Goal: Transaction & Acquisition: Book appointment/travel/reservation

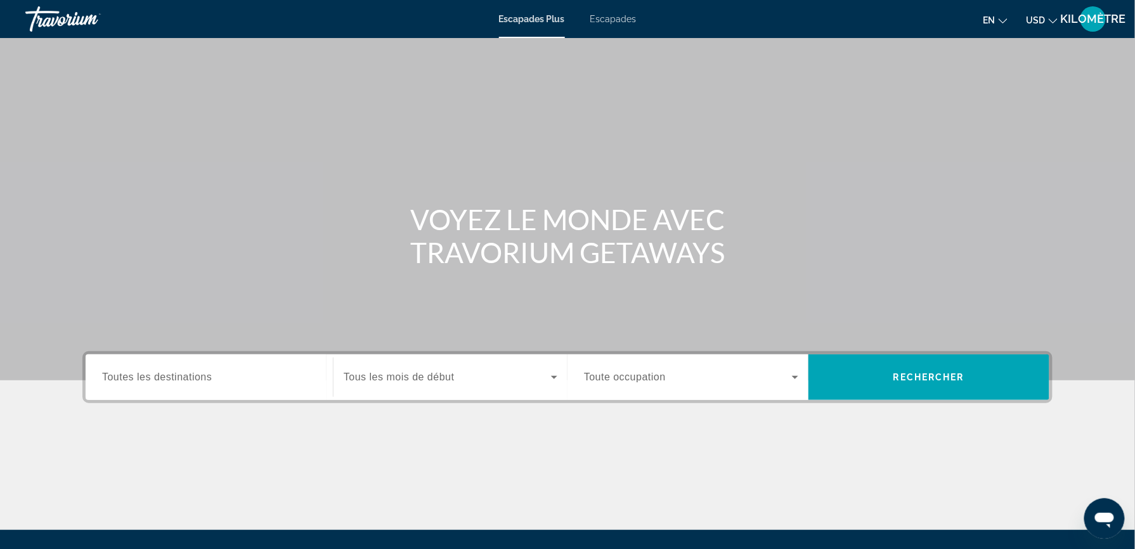
click at [218, 379] on input "Destination Toutes les destinations" at bounding box center [209, 377] width 214 height 15
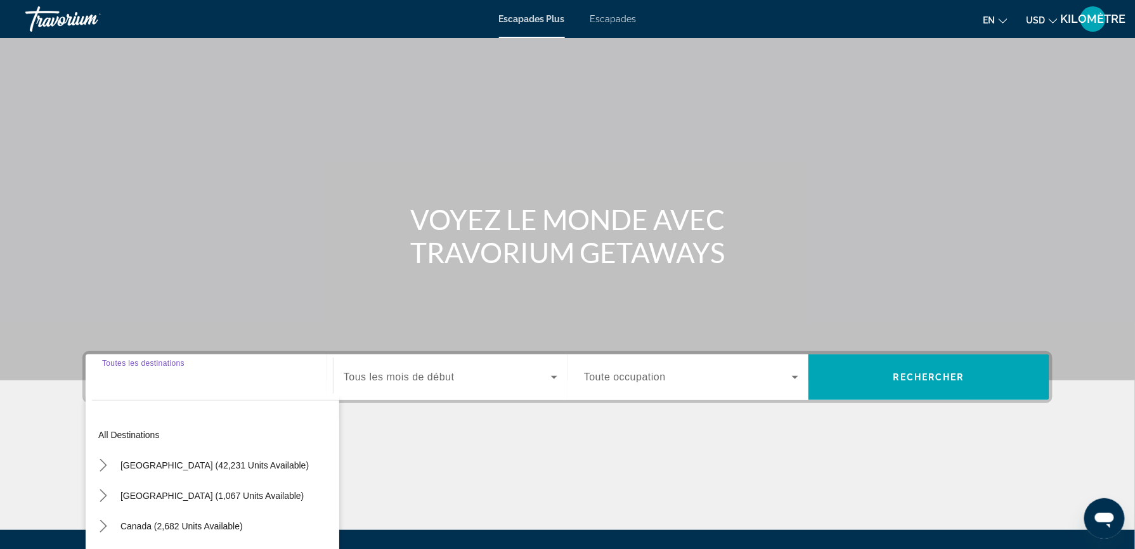
scroll to position [135, 0]
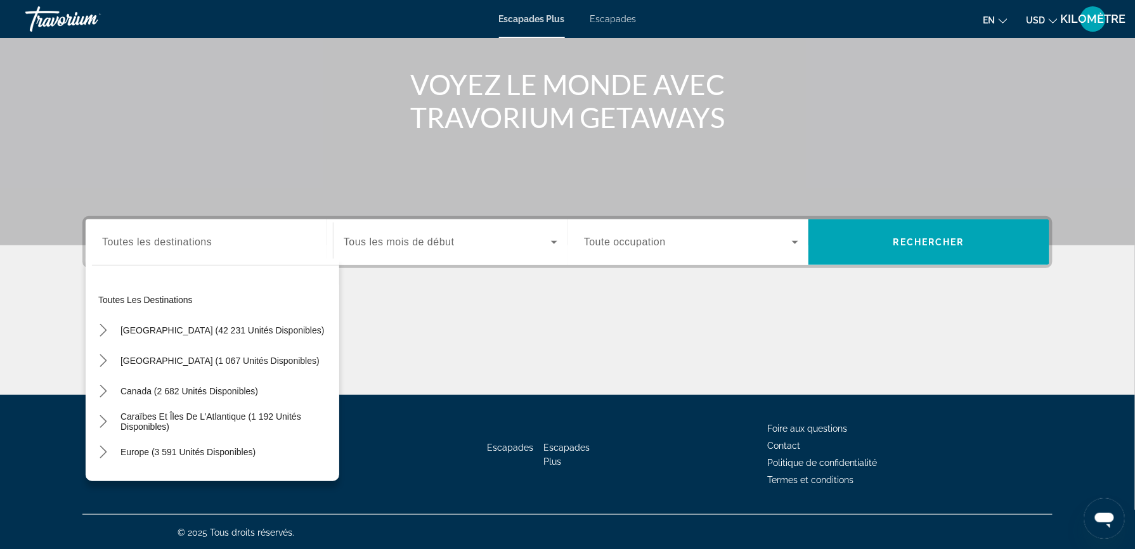
click at [217, 249] on div "Widget de recherche" at bounding box center [209, 243] width 214 height 36
click at [155, 242] on input "Destination Toutes les destinations" at bounding box center [209, 242] width 214 height 15
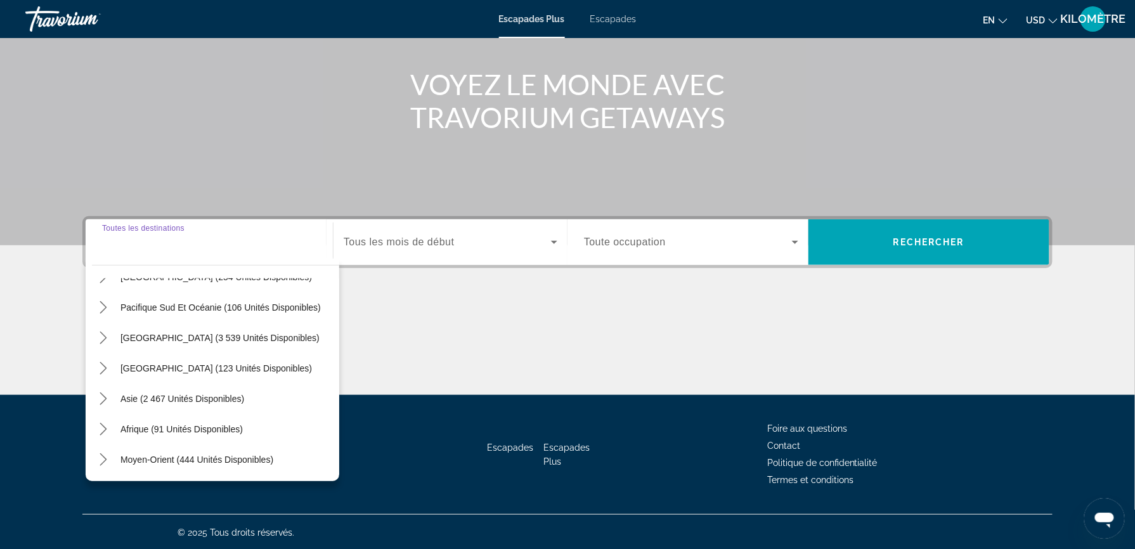
scroll to position [0, 0]
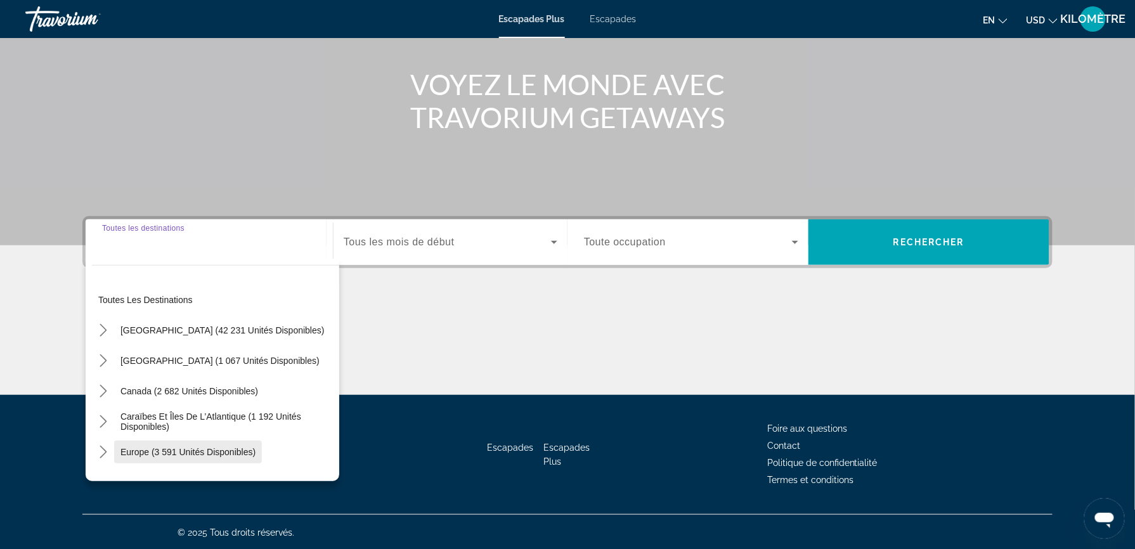
click at [186, 440] on span "Sélectionnez la destination : Europe (3 591 unités disponibles)" at bounding box center [188, 452] width 148 height 30
type input "**********"
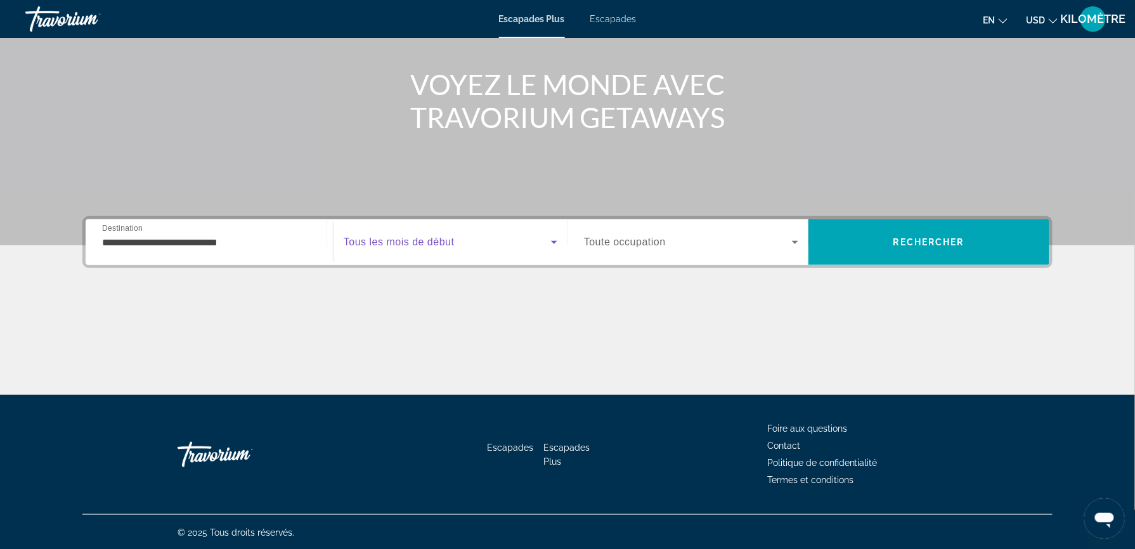
click at [495, 242] on span "Widget de recherche" at bounding box center [447, 242] width 207 height 15
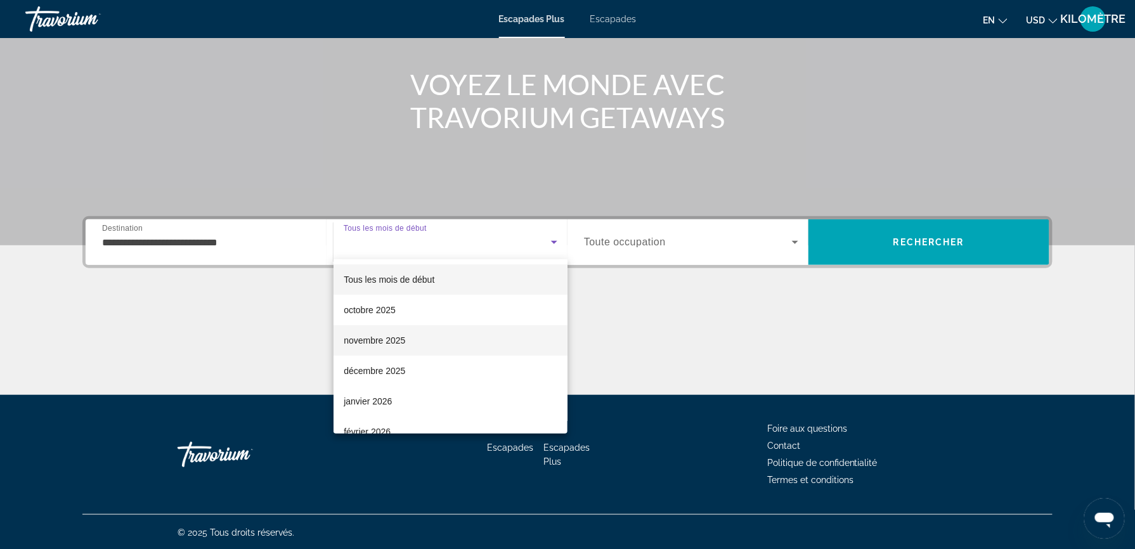
click at [457, 327] on mat-option "novembre 2025" at bounding box center [451, 340] width 234 height 30
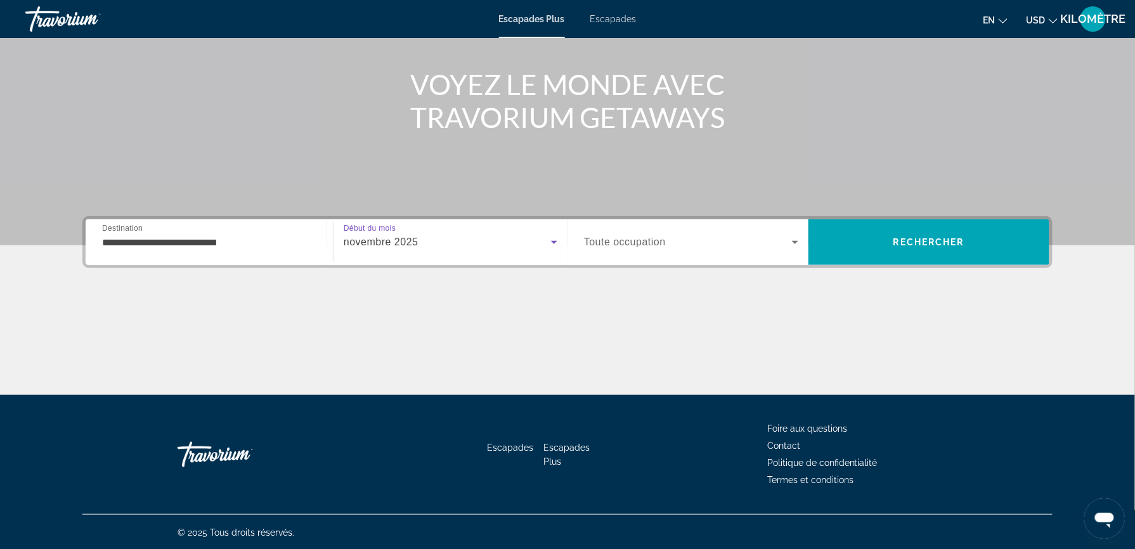
click at [690, 245] on span "Widget de recherche" at bounding box center [688, 242] width 208 height 15
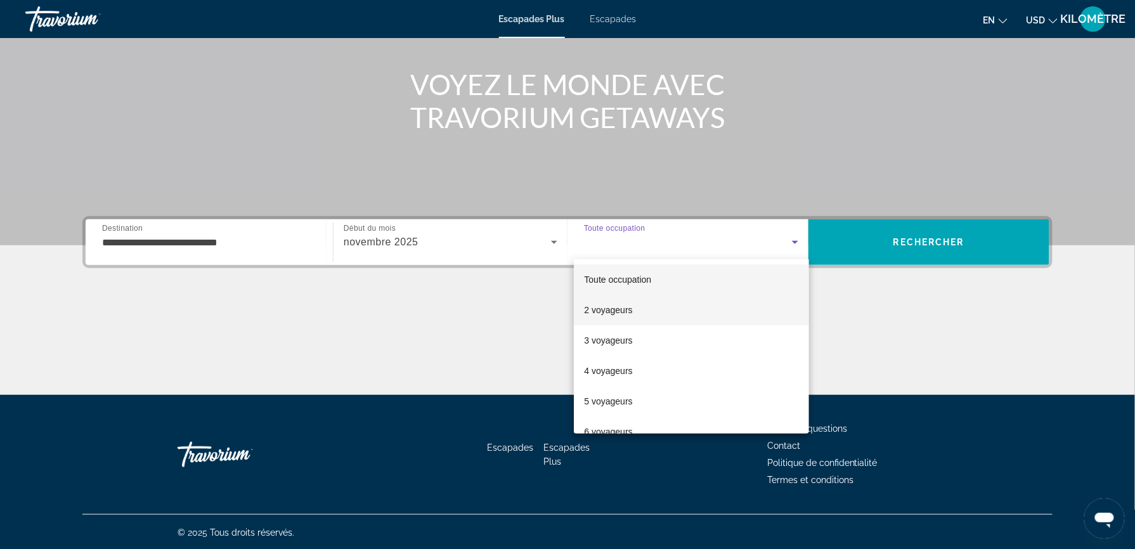
click at [660, 315] on mat-option "2 voyageurs" at bounding box center [691, 310] width 235 height 30
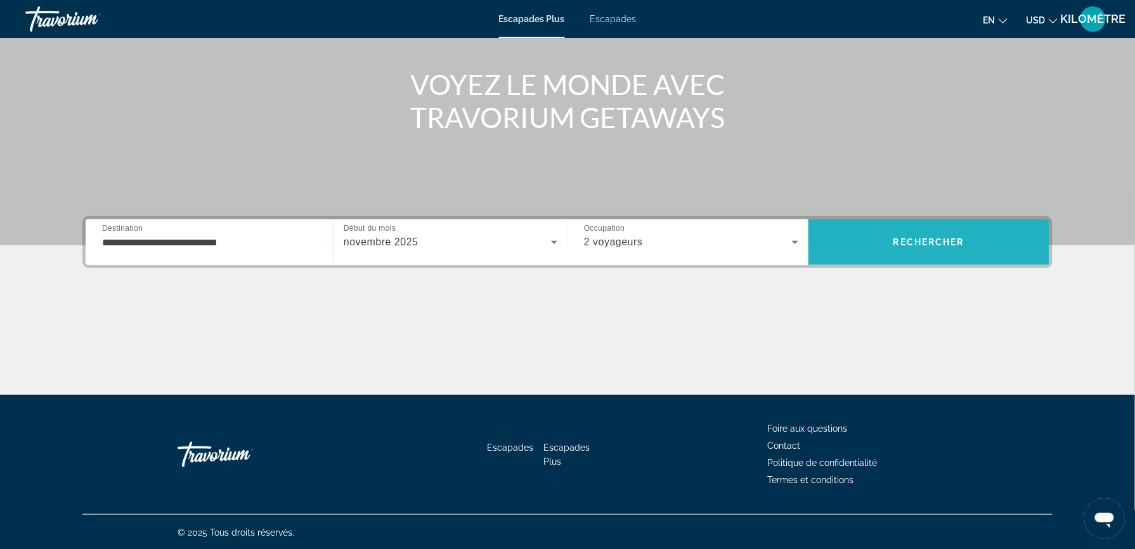
click at [925, 247] on span "Rechercher" at bounding box center [929, 242] width 241 height 30
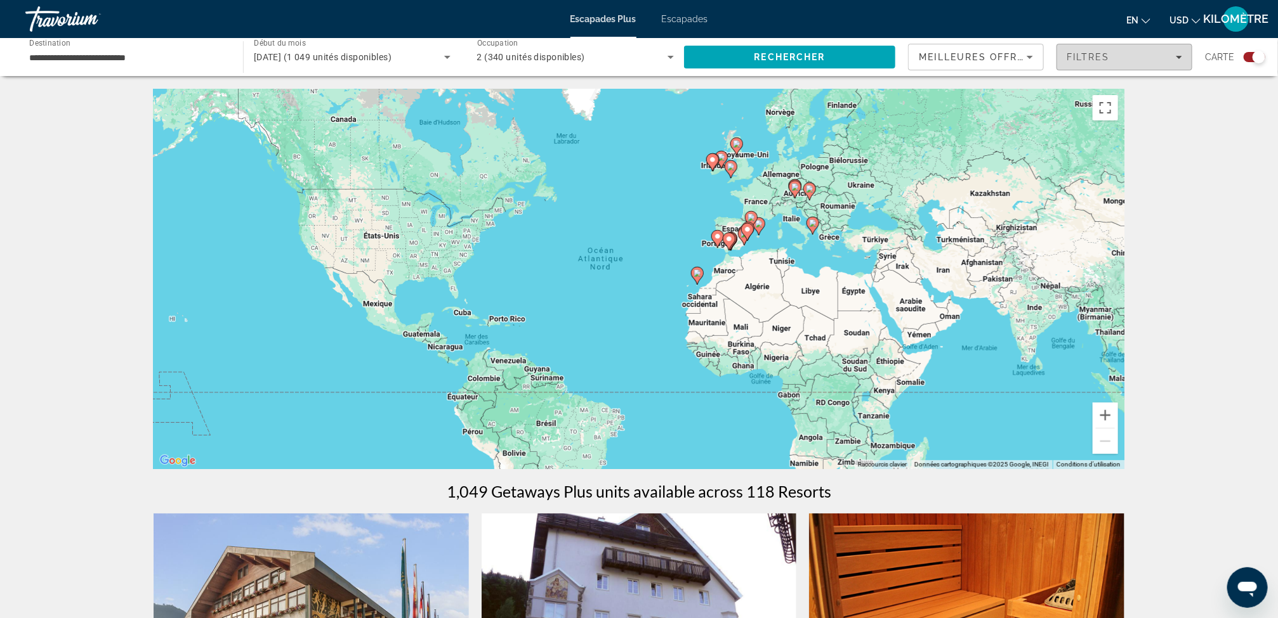
click at [1148, 63] on span "Filtres" at bounding box center [1124, 57] width 134 height 30
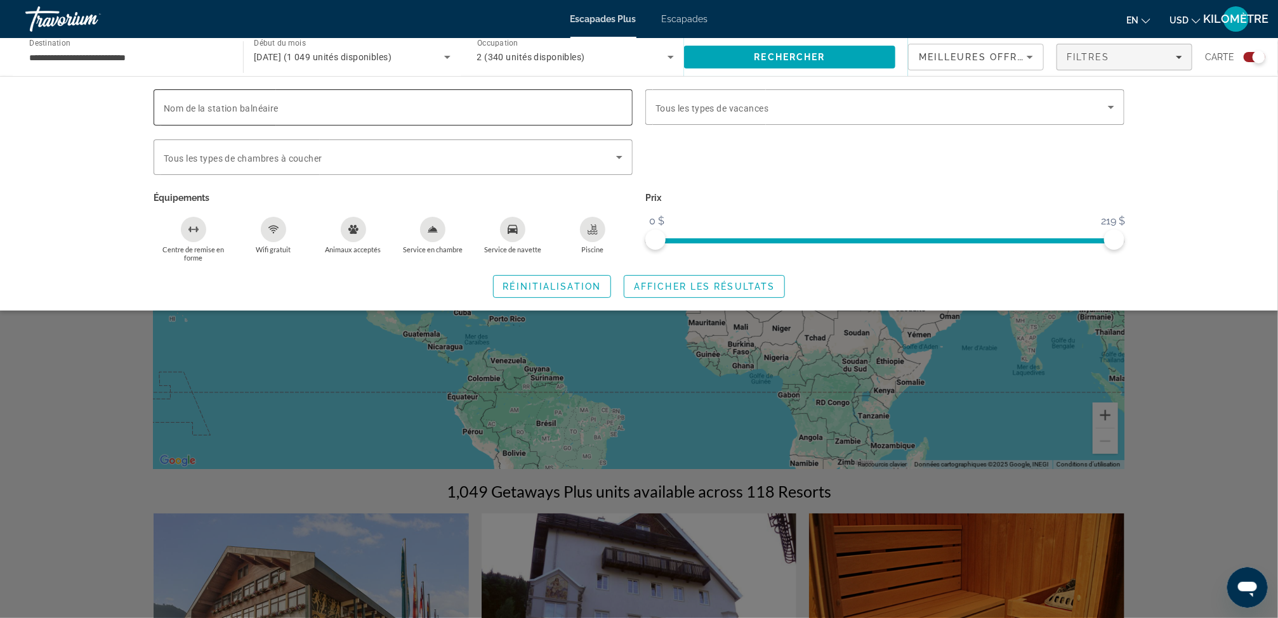
click at [313, 103] on input "Nom de la station balnéaire" at bounding box center [393, 107] width 459 height 15
click at [731, 103] on span "Tous les types de vacances" at bounding box center [711, 108] width 113 height 10
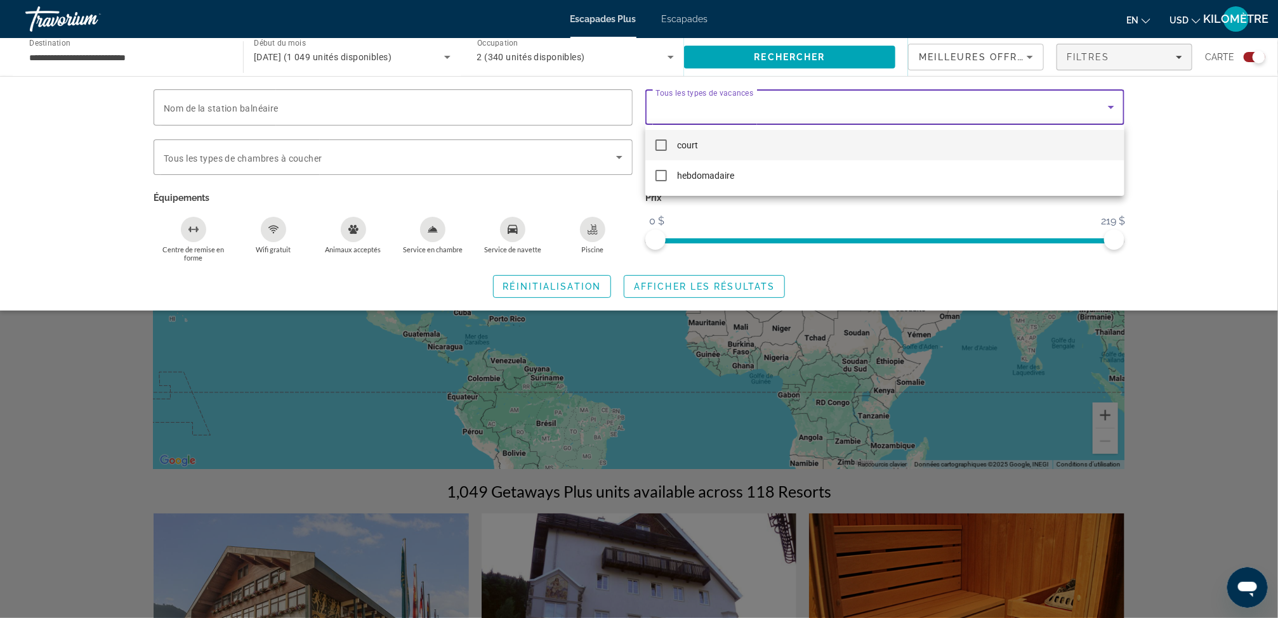
click at [742, 107] on div at bounding box center [639, 309] width 1278 height 618
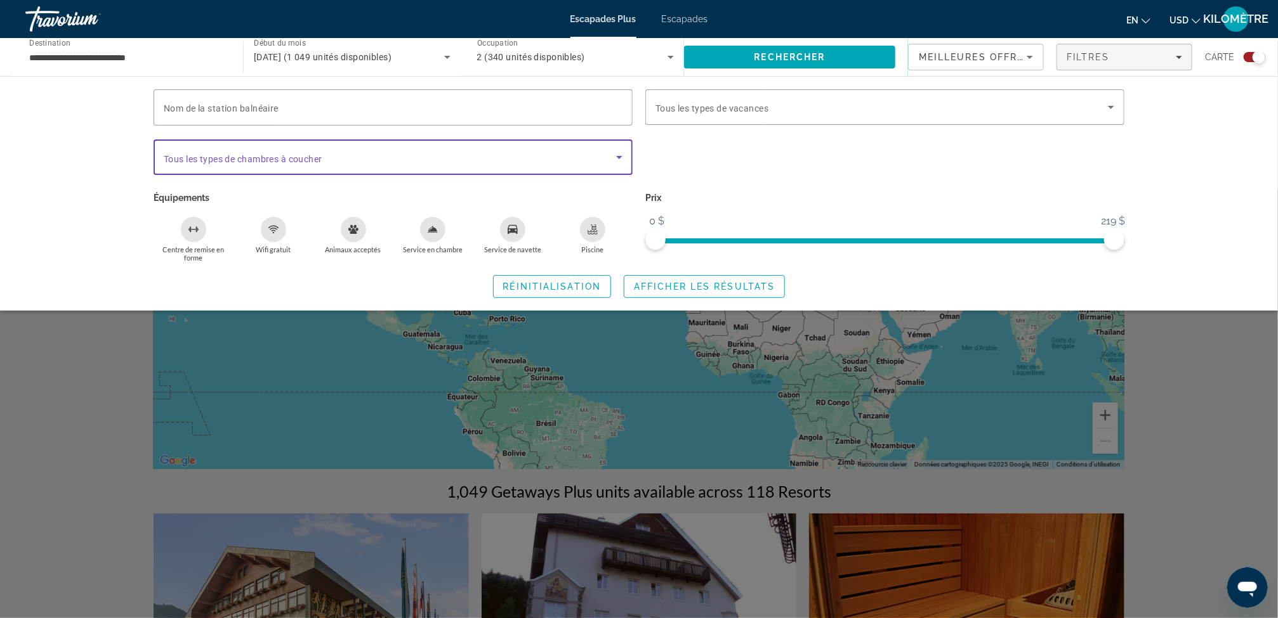
click at [452, 155] on span "Widget de recherche" at bounding box center [390, 157] width 452 height 15
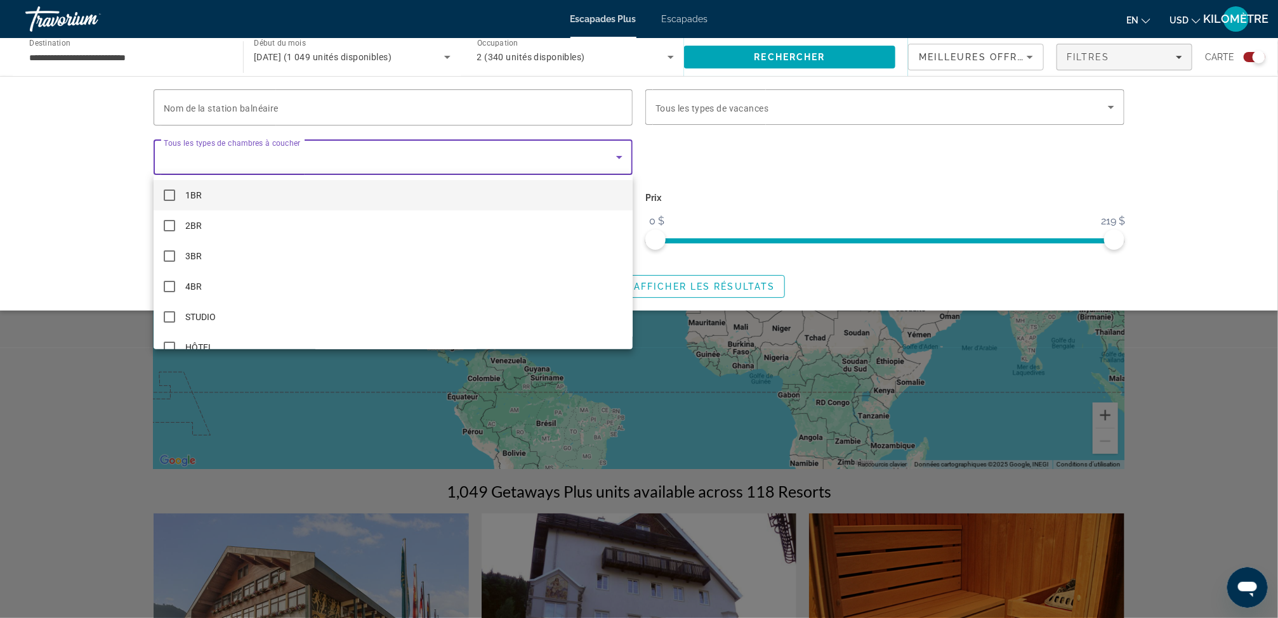
scroll to position [19, 0]
click at [240, 324] on mat-option "HÔTEL" at bounding box center [393, 329] width 479 height 30
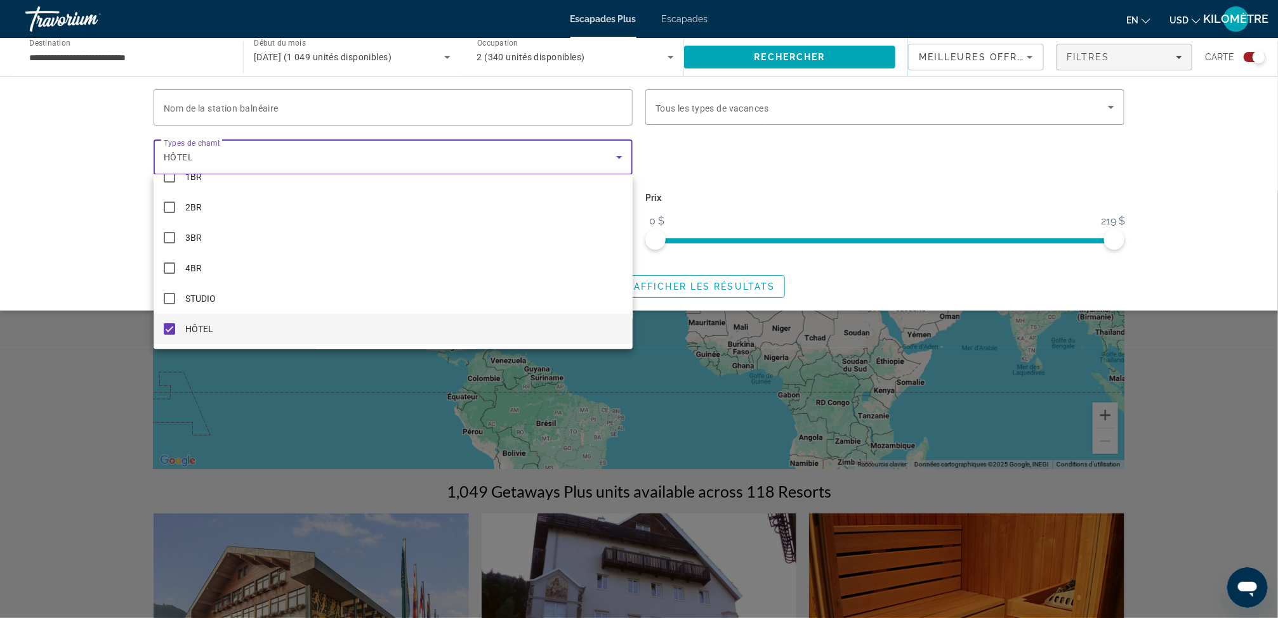
click at [132, 247] on div at bounding box center [639, 309] width 1278 height 618
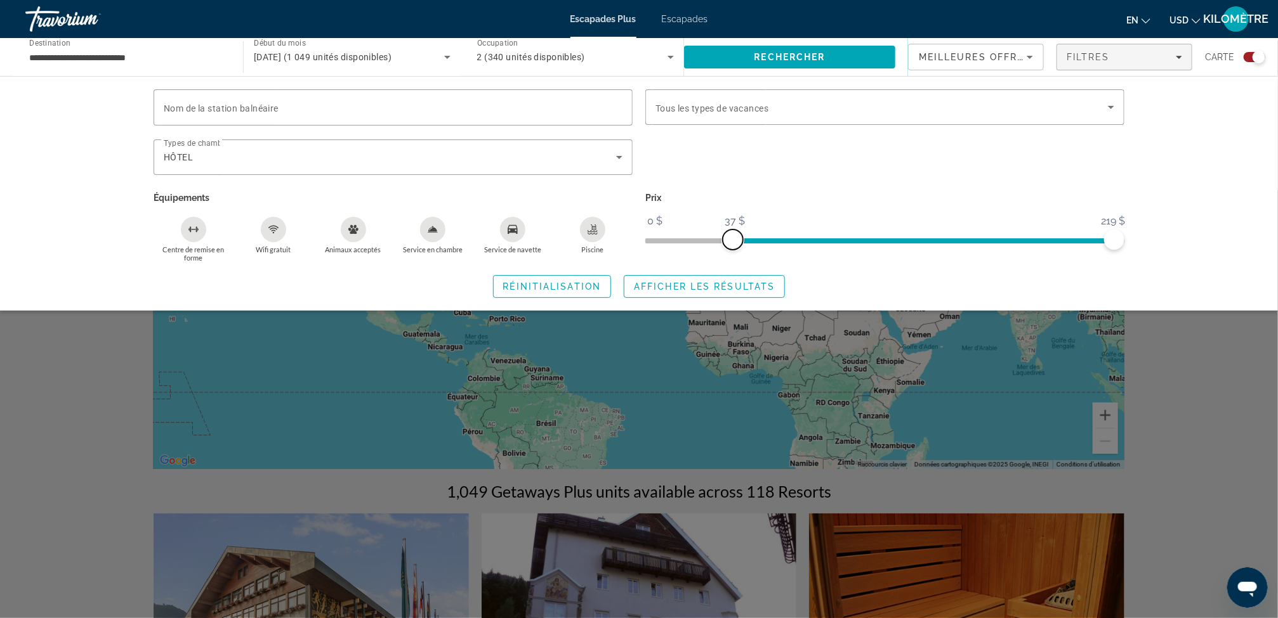
drag, startPoint x: 658, startPoint y: 237, endPoint x: 738, endPoint y: 235, distance: 79.9
click at [738, 235] on span "ngx-slider" at bounding box center [733, 240] width 20 height 20
drag, startPoint x: 738, startPoint y: 235, endPoint x: 818, endPoint y: 240, distance: 80.1
click at [818, 240] on span "ngx-slider" at bounding box center [819, 240] width 20 height 20
click at [756, 282] on span "Afficher les résultats" at bounding box center [704, 287] width 141 height 10
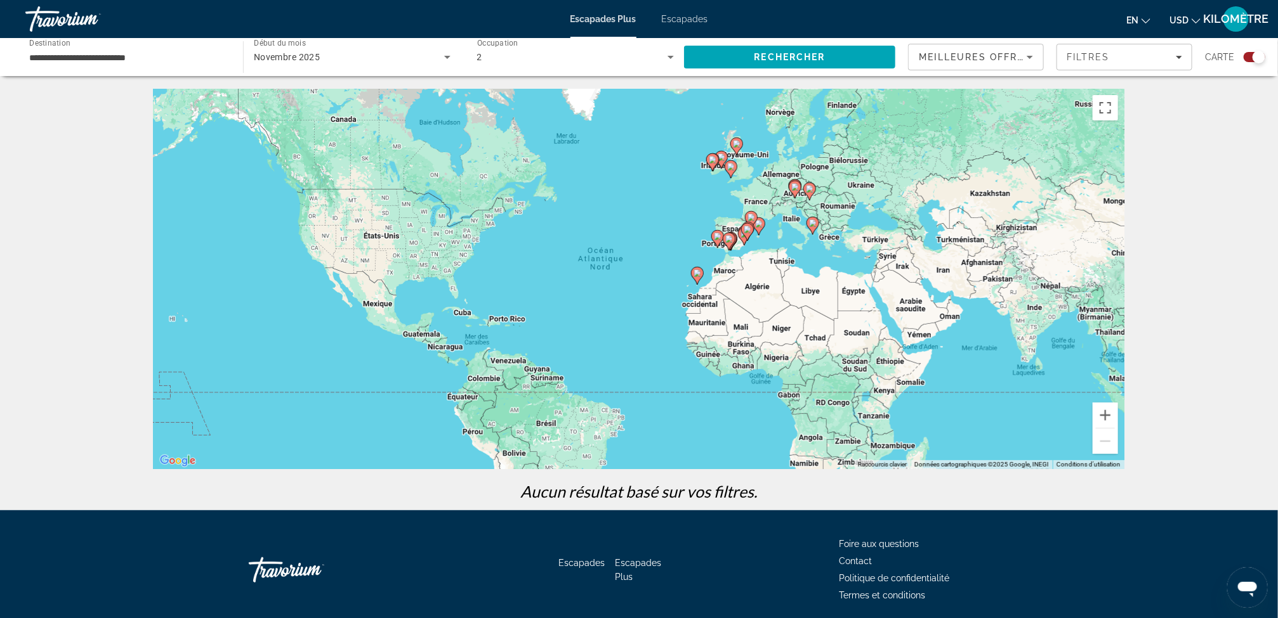
click at [1007, 63] on div "Meilleures offres" at bounding box center [973, 56] width 108 height 15
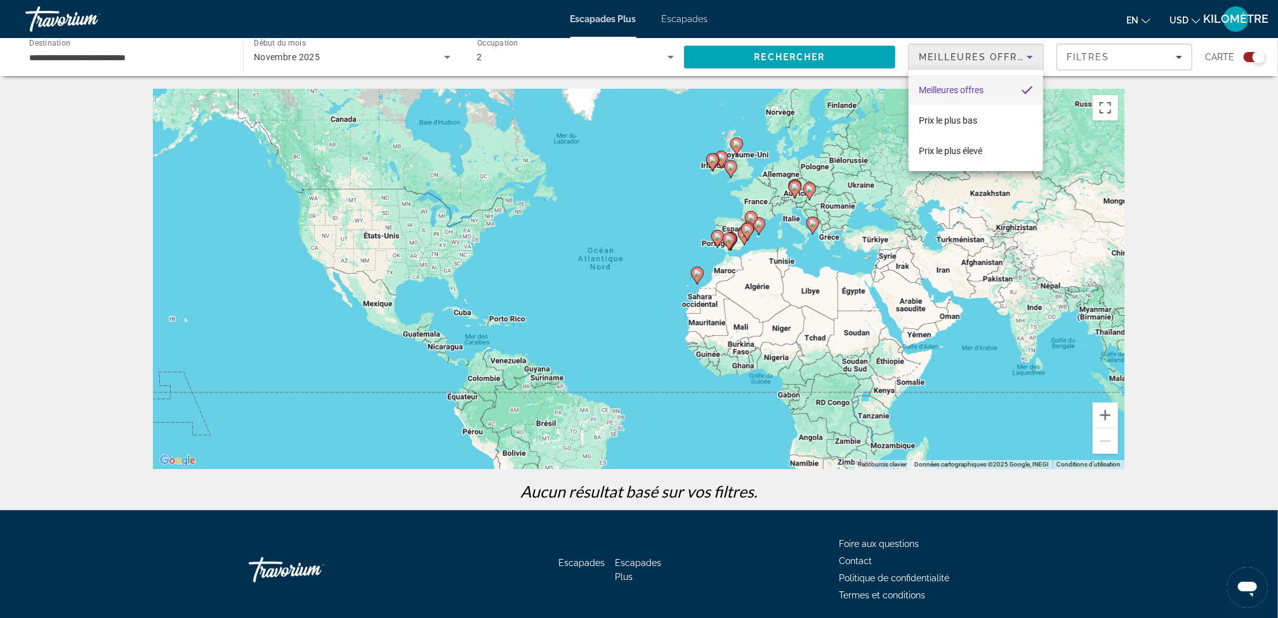
click at [1003, 57] on div at bounding box center [639, 309] width 1278 height 618
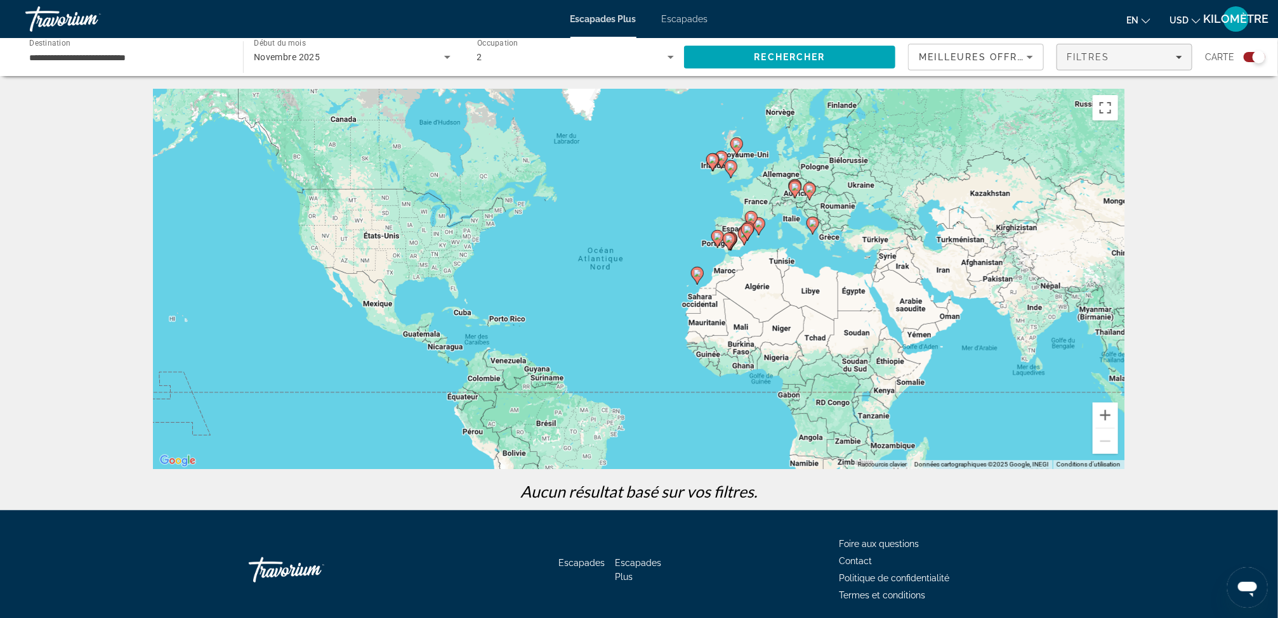
click at [1123, 58] on div "Filtres" at bounding box center [1123, 57] width 115 height 10
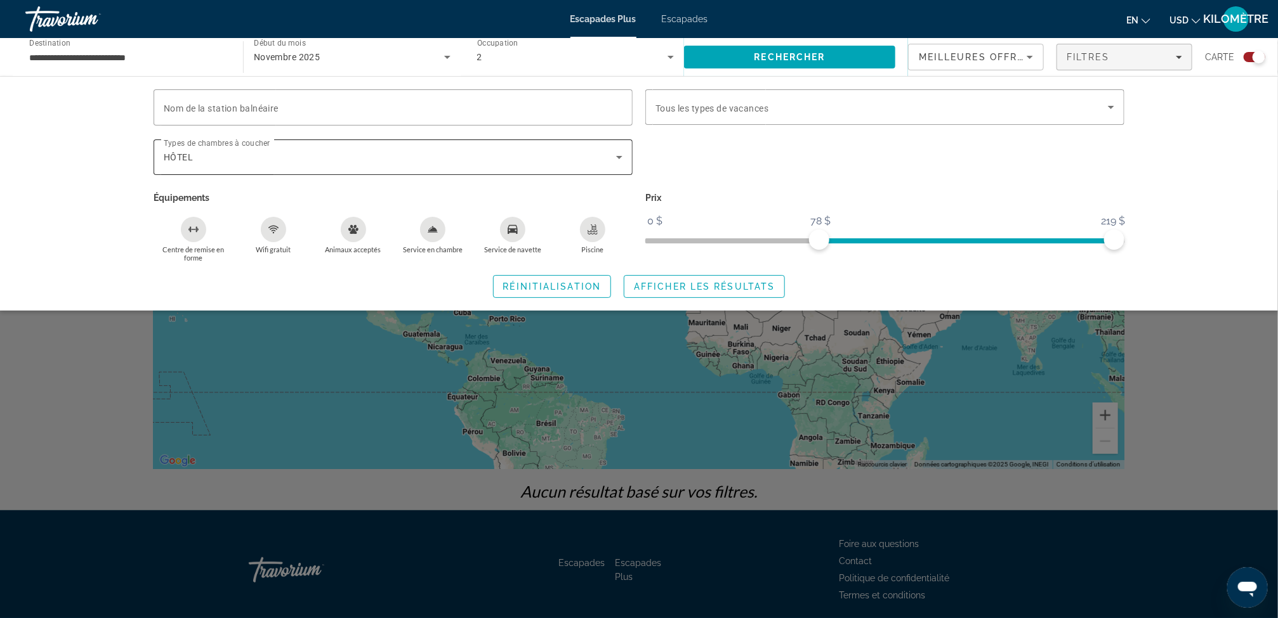
click at [414, 172] on div "HÔTEL" at bounding box center [393, 158] width 459 height 36
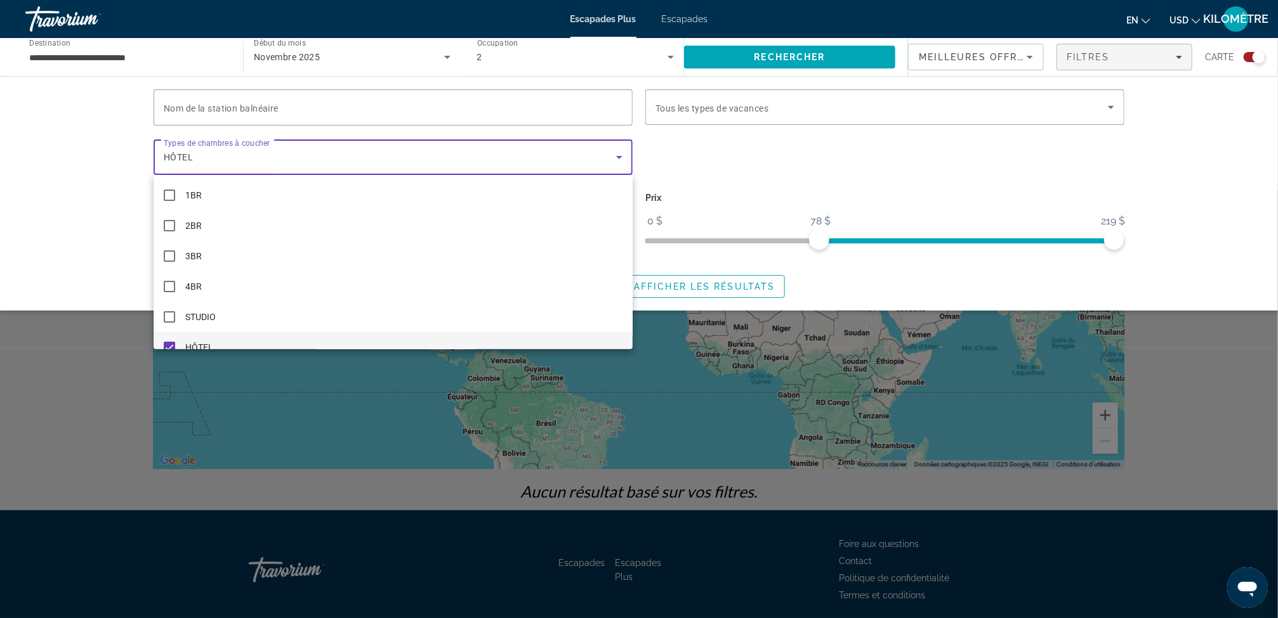
click at [170, 341] on mat-option "HÔTEL" at bounding box center [393, 347] width 479 height 30
click at [795, 188] on div at bounding box center [639, 309] width 1278 height 618
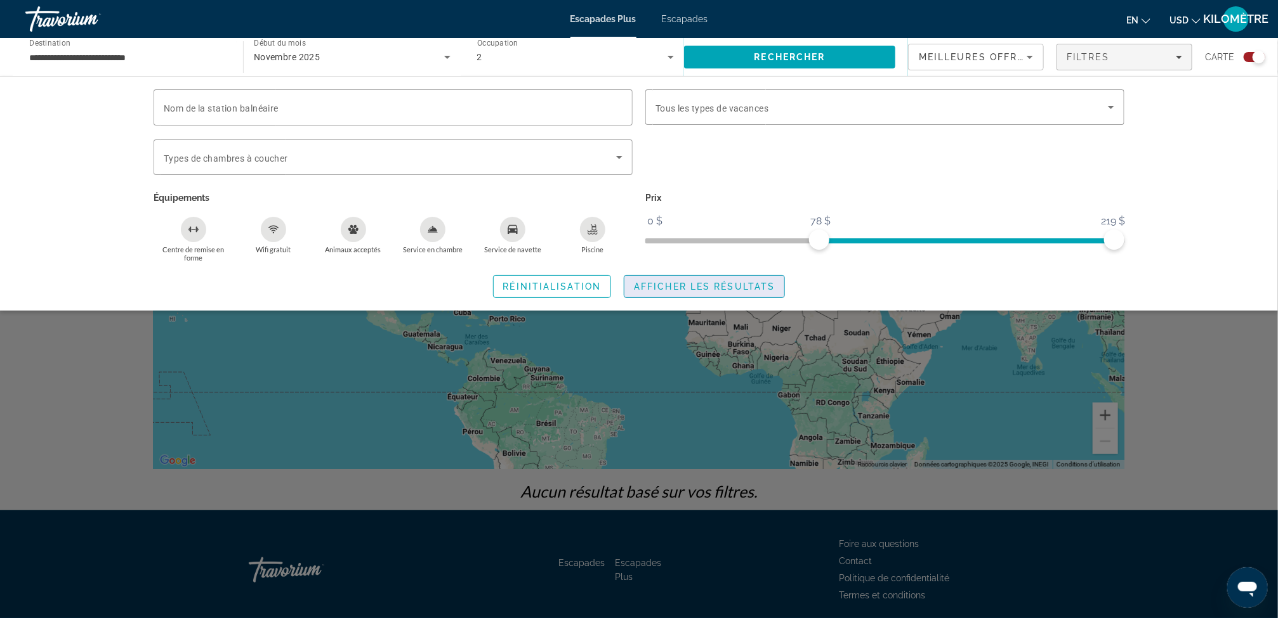
click at [737, 278] on span "Widget de recherche" at bounding box center [704, 286] width 160 height 30
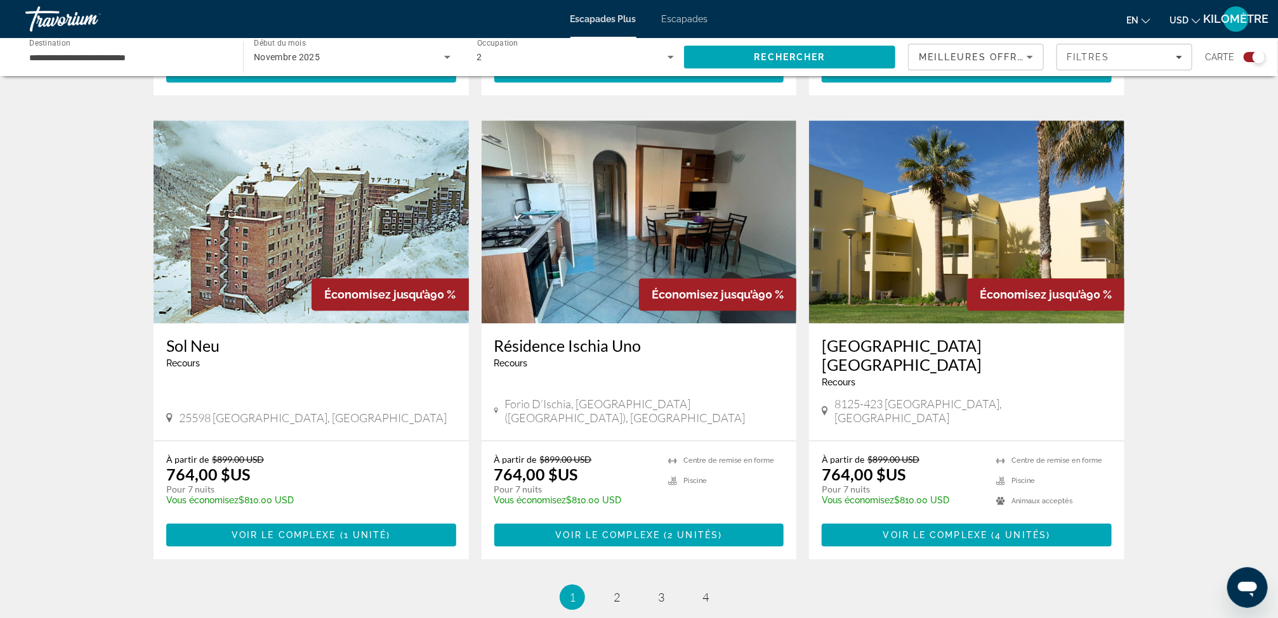
scroll to position [1710, 0]
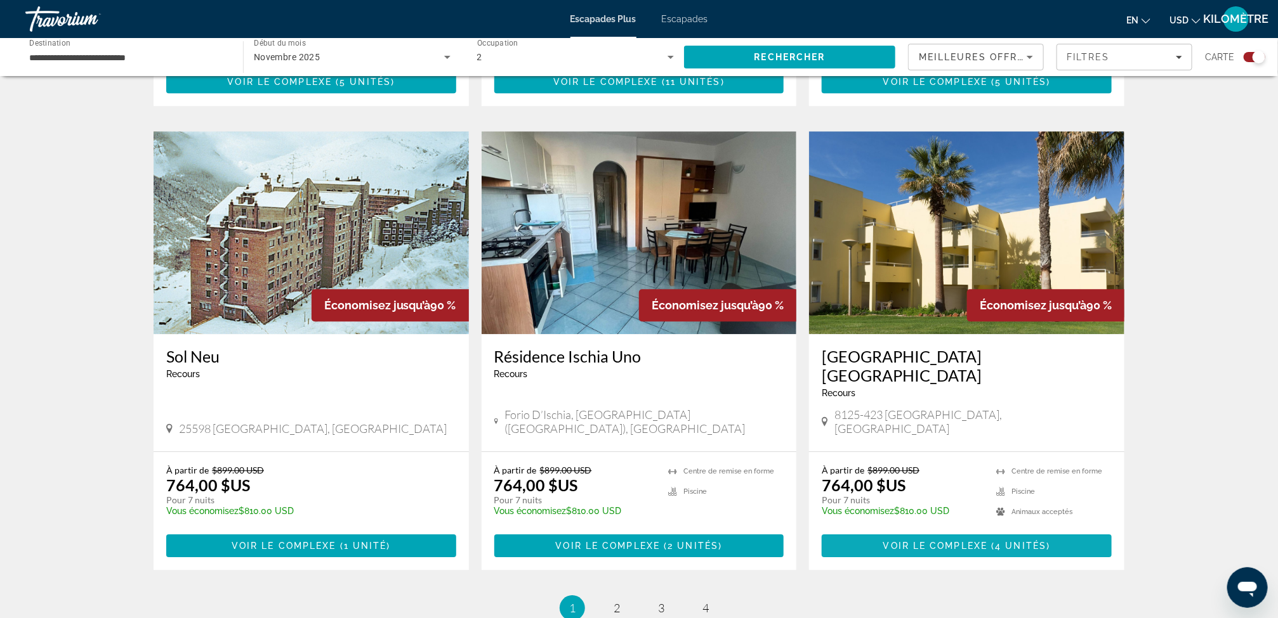
click at [988, 531] on span "Contenu principal" at bounding box center [966, 546] width 290 height 30
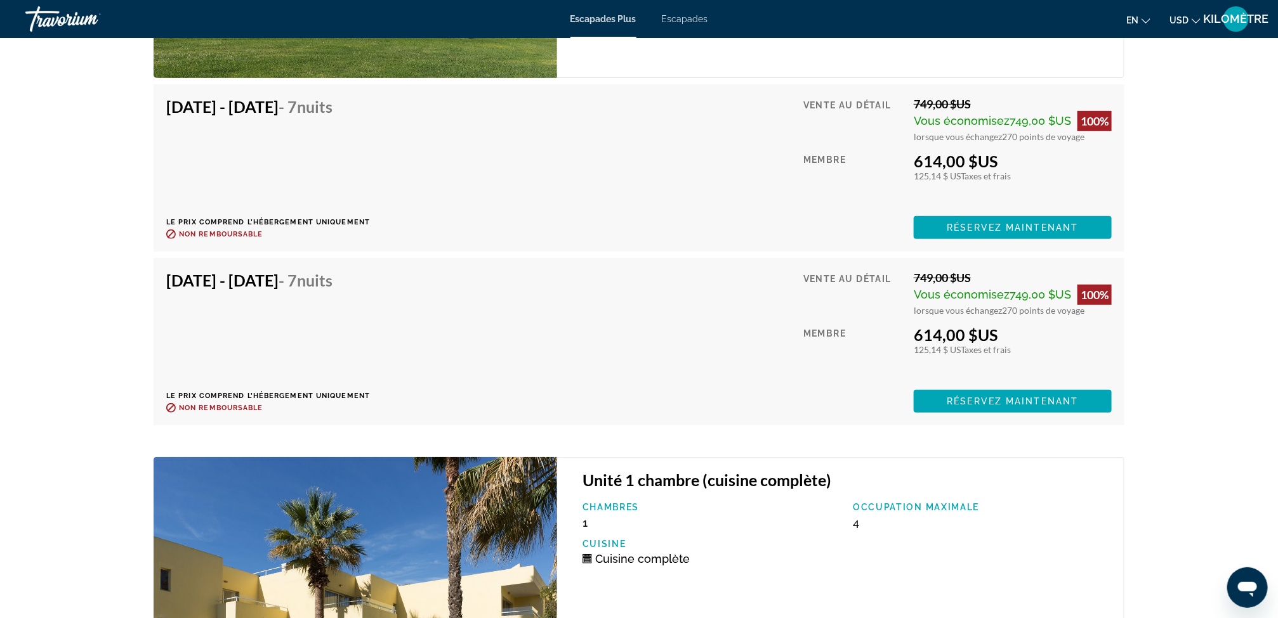
scroll to position [2782, 0]
click at [993, 223] on span "Réservez maintenant" at bounding box center [1012, 228] width 131 height 10
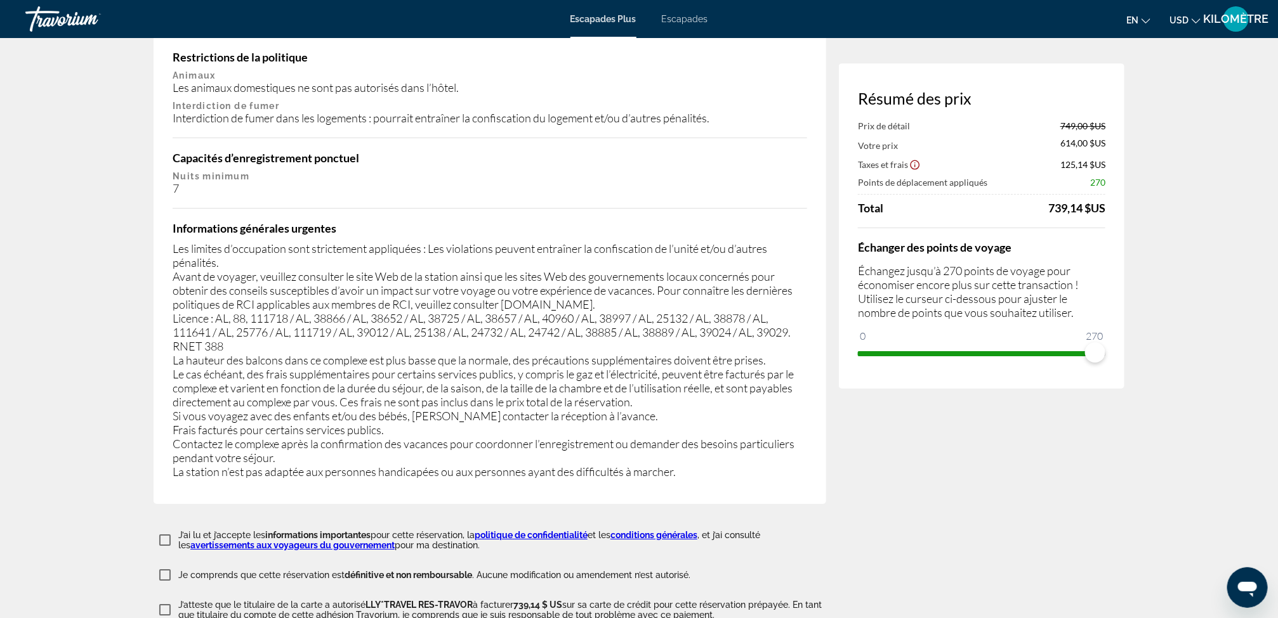
scroll to position [2172, 0]
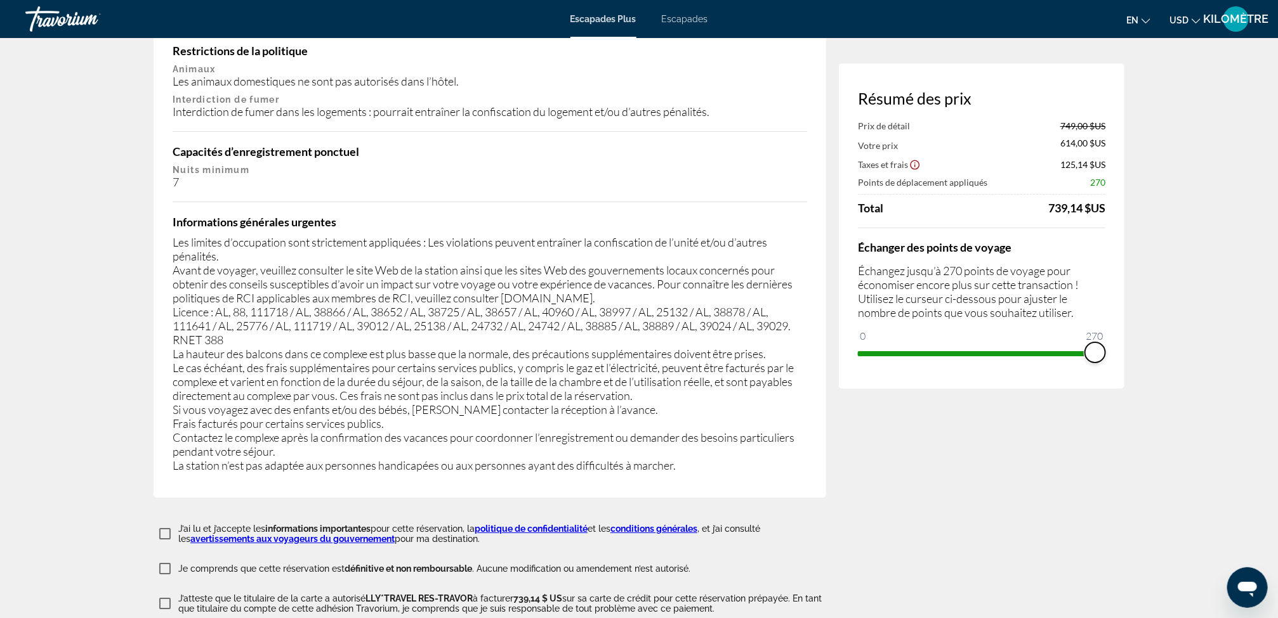
drag, startPoint x: 1091, startPoint y: 346, endPoint x: 1167, endPoint y: 337, distance: 76.0
click at [1096, 183] on span "270" at bounding box center [1097, 182] width 15 height 11
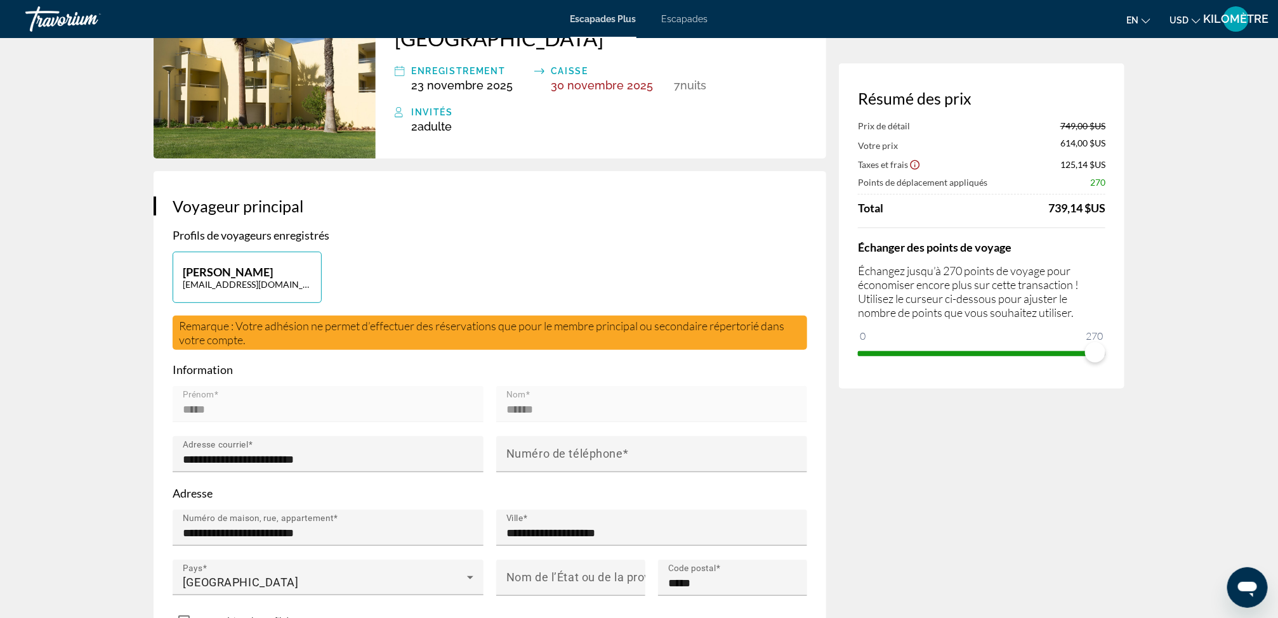
scroll to position [0, 0]
